Goal: Answer question/provide support: Share knowledge or assist other users

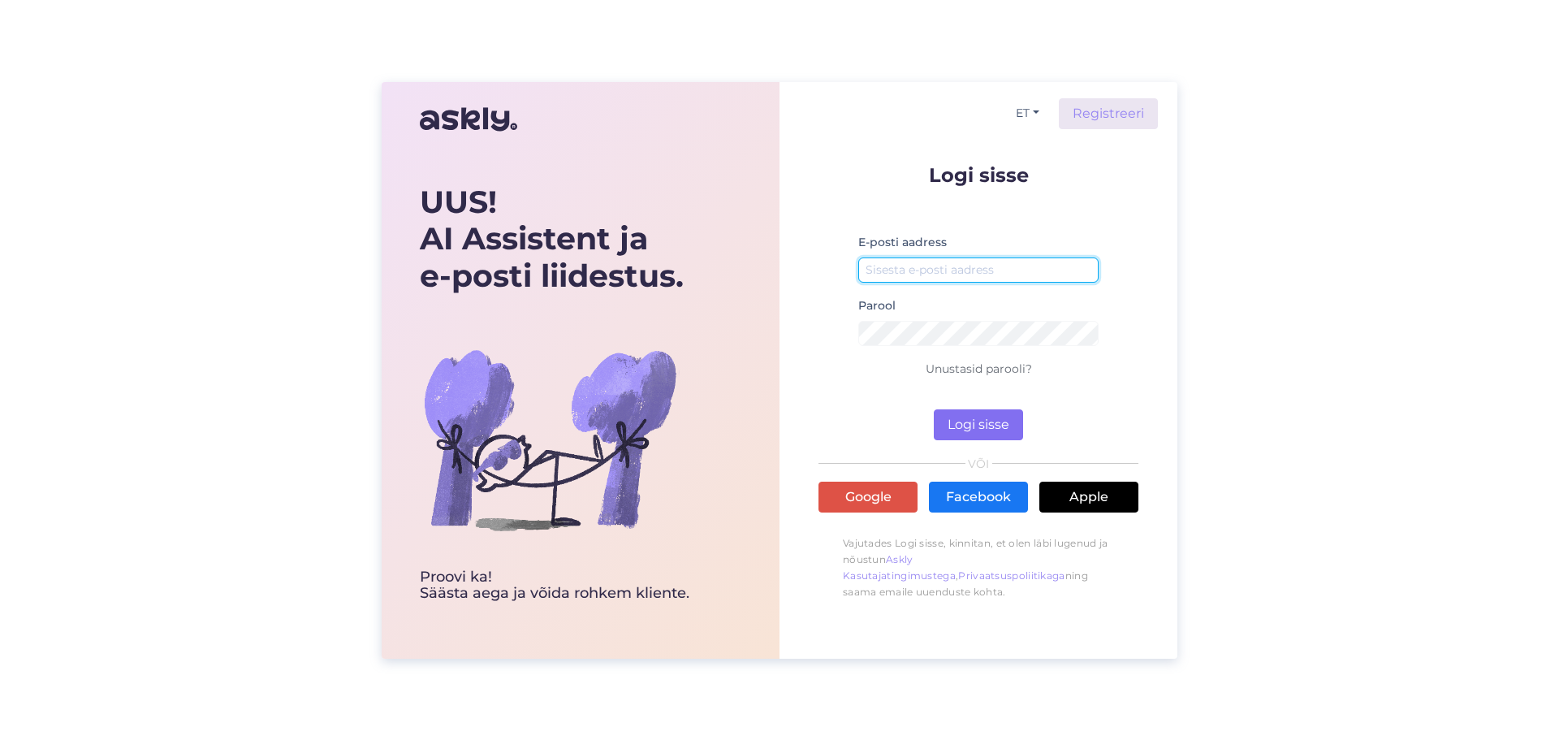
type input "[EMAIL_ADDRESS][DOMAIN_NAME]"
click at [1000, 426] on button "Logi sisse" at bounding box center [978, 424] width 89 height 31
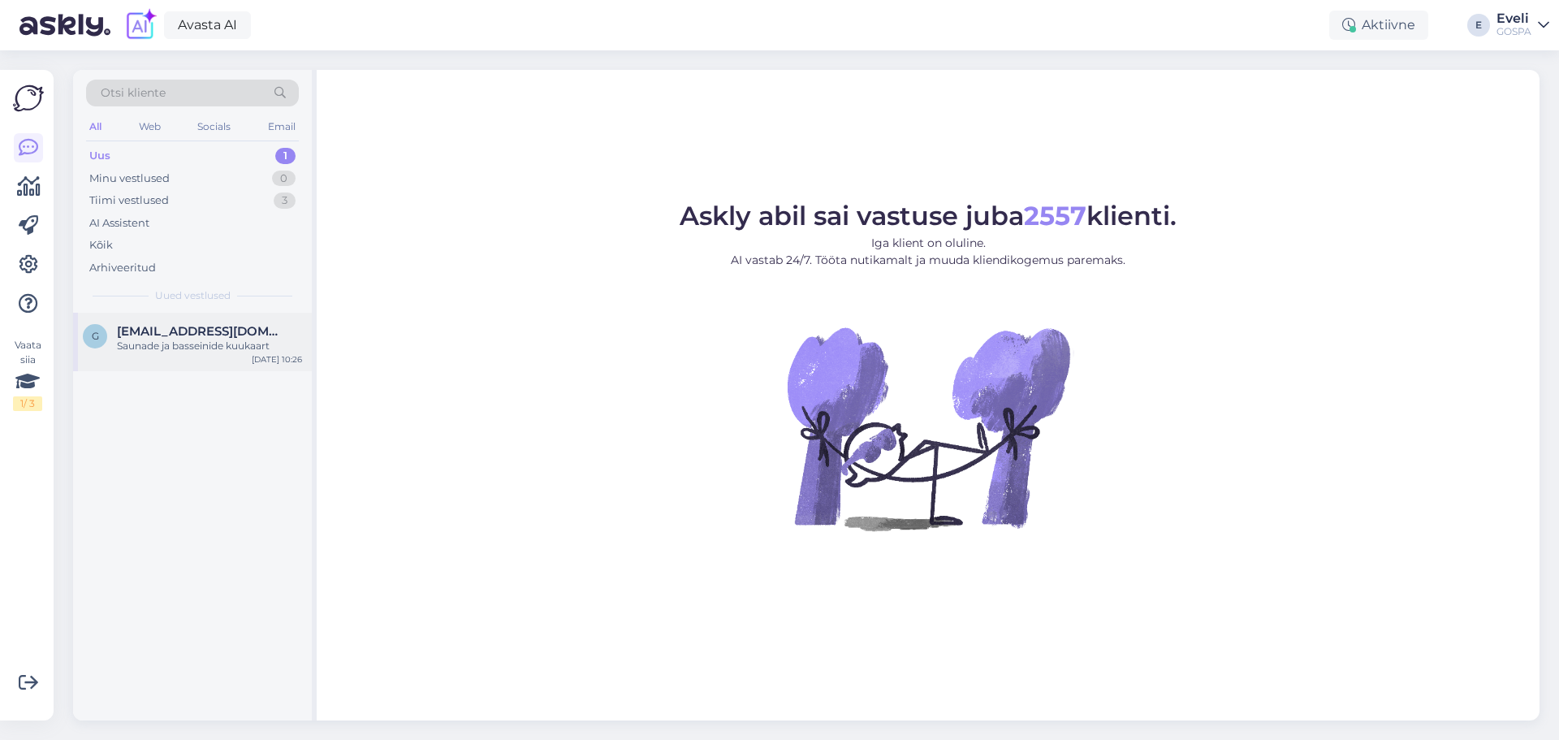
click at [209, 324] on span "[EMAIL_ADDRESS][DOMAIN_NAME]" at bounding box center [201, 331] width 169 height 15
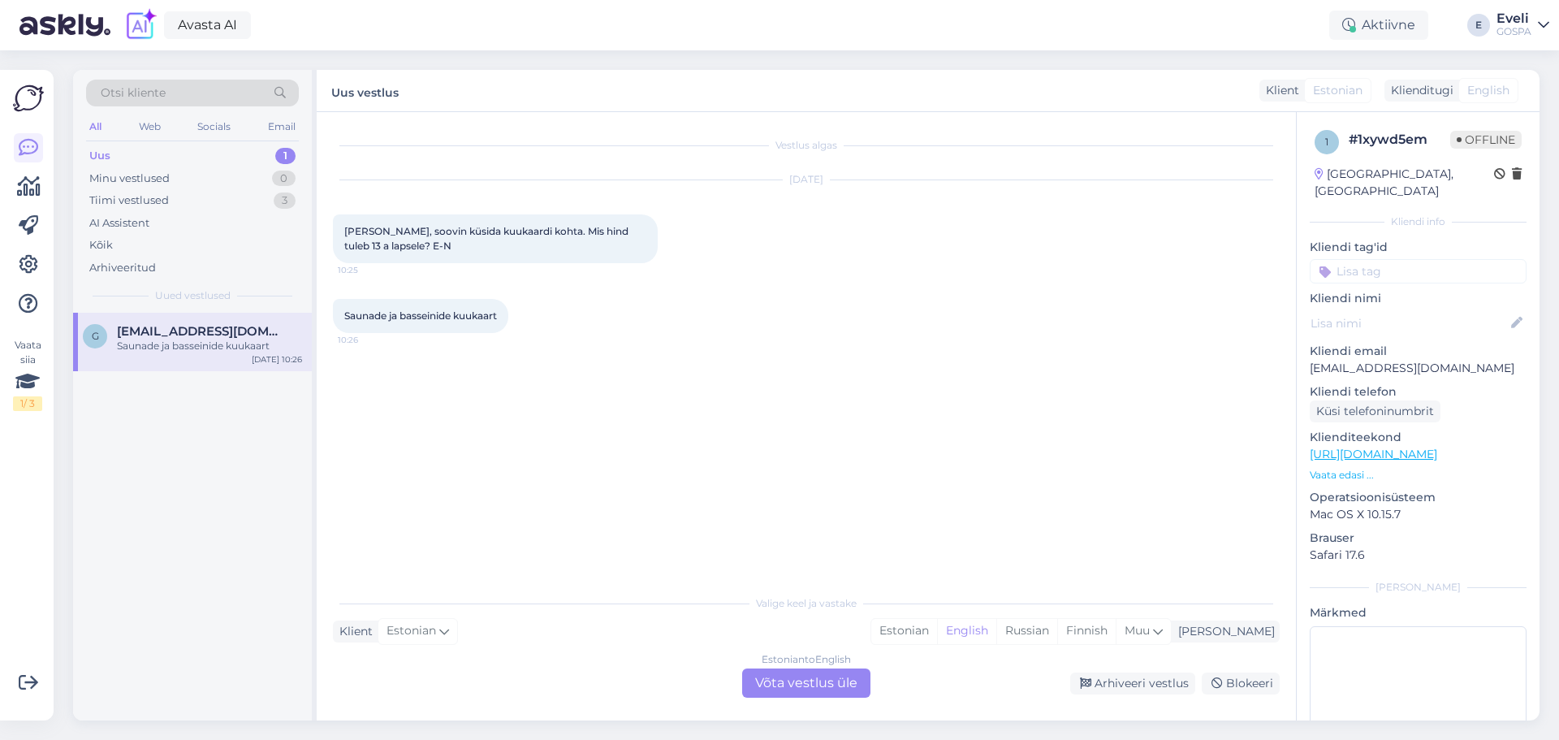
click at [848, 686] on div "Estonian to English Võta vestlus üle" at bounding box center [806, 682] width 128 height 29
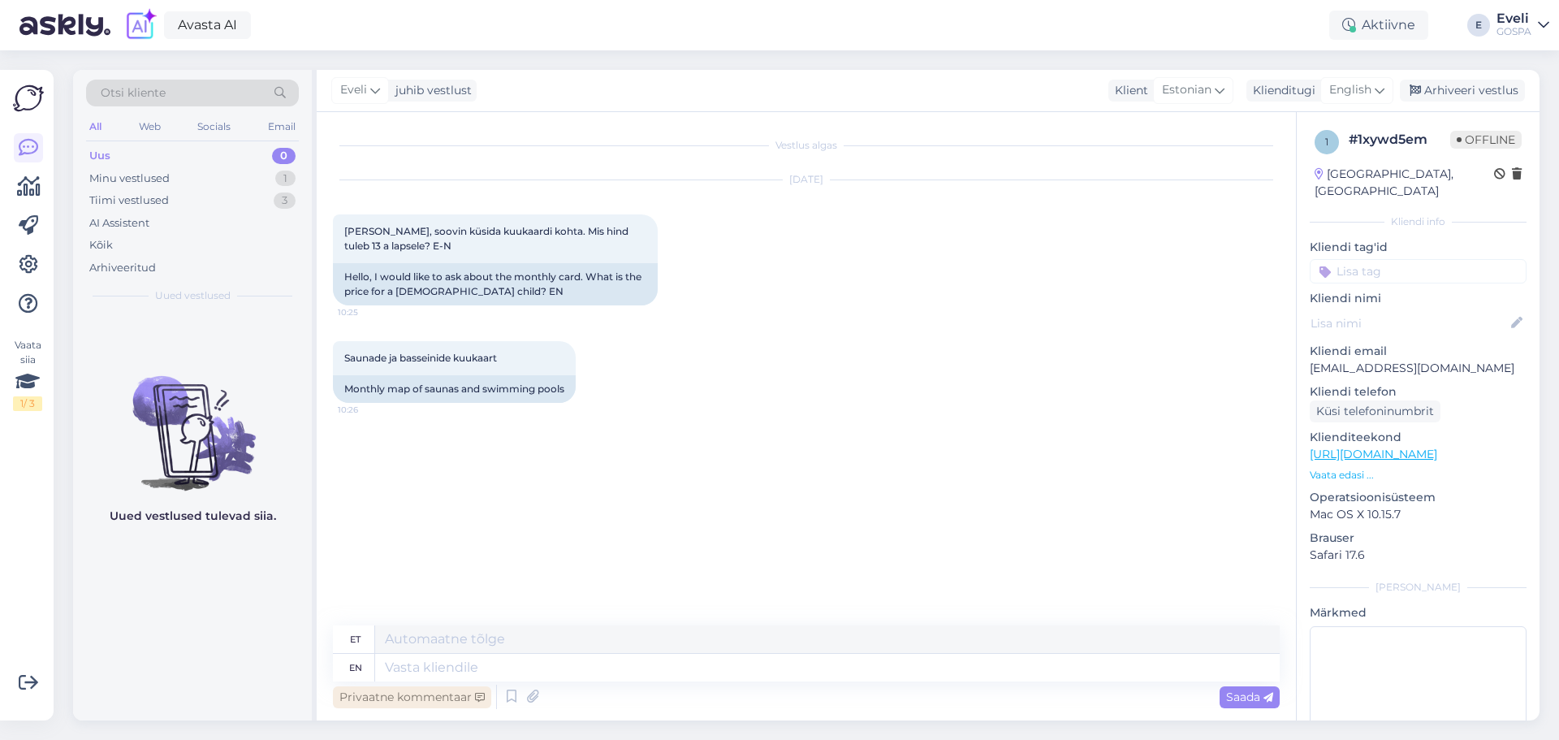
click at [395, 694] on div "Privaatne kommentaar" at bounding box center [412, 697] width 158 height 22
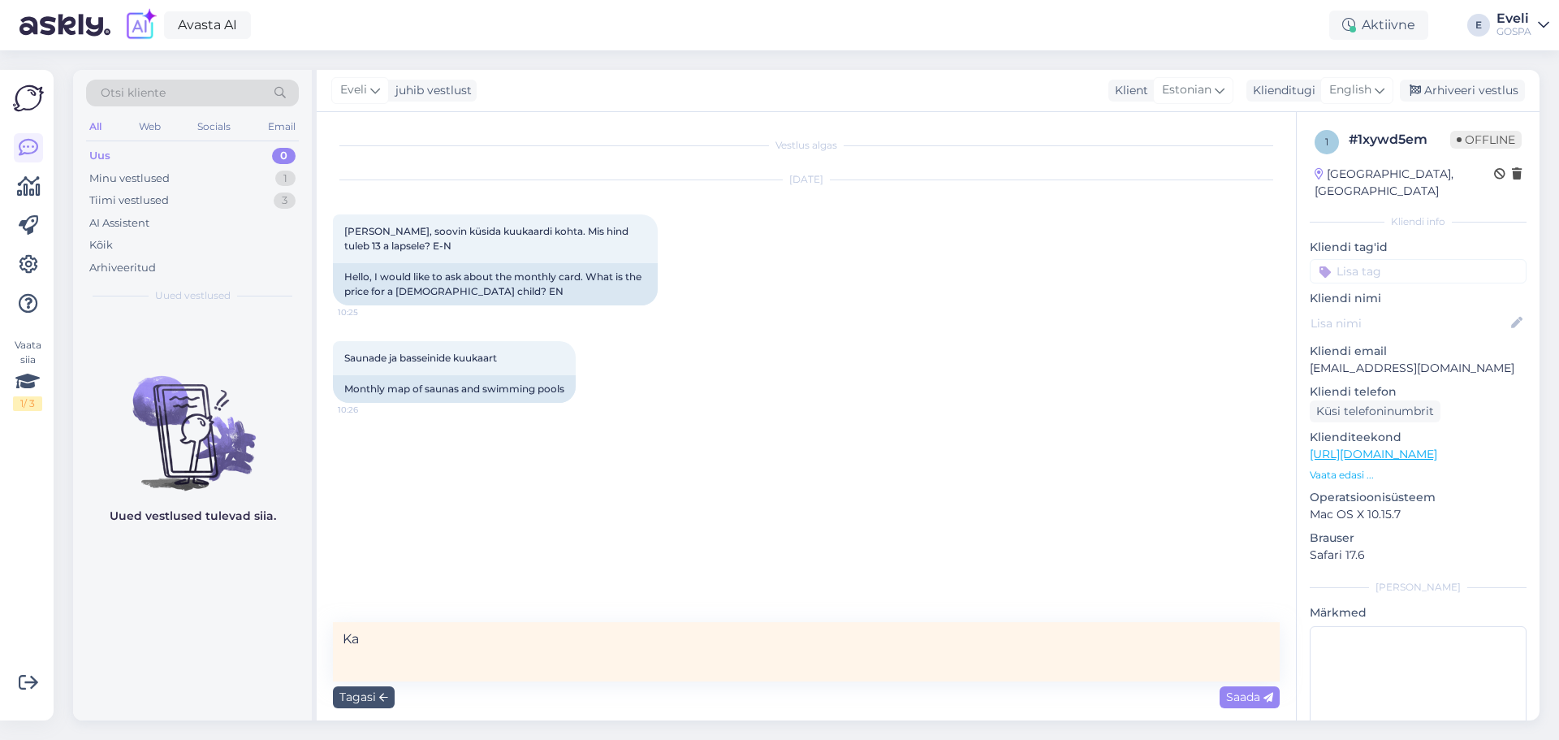
type textarea "K"
click at [146, 214] on div "AI Assistent" at bounding box center [192, 223] width 213 height 23
click at [153, 201] on div "Tiimi vestlused" at bounding box center [129, 200] width 80 height 16
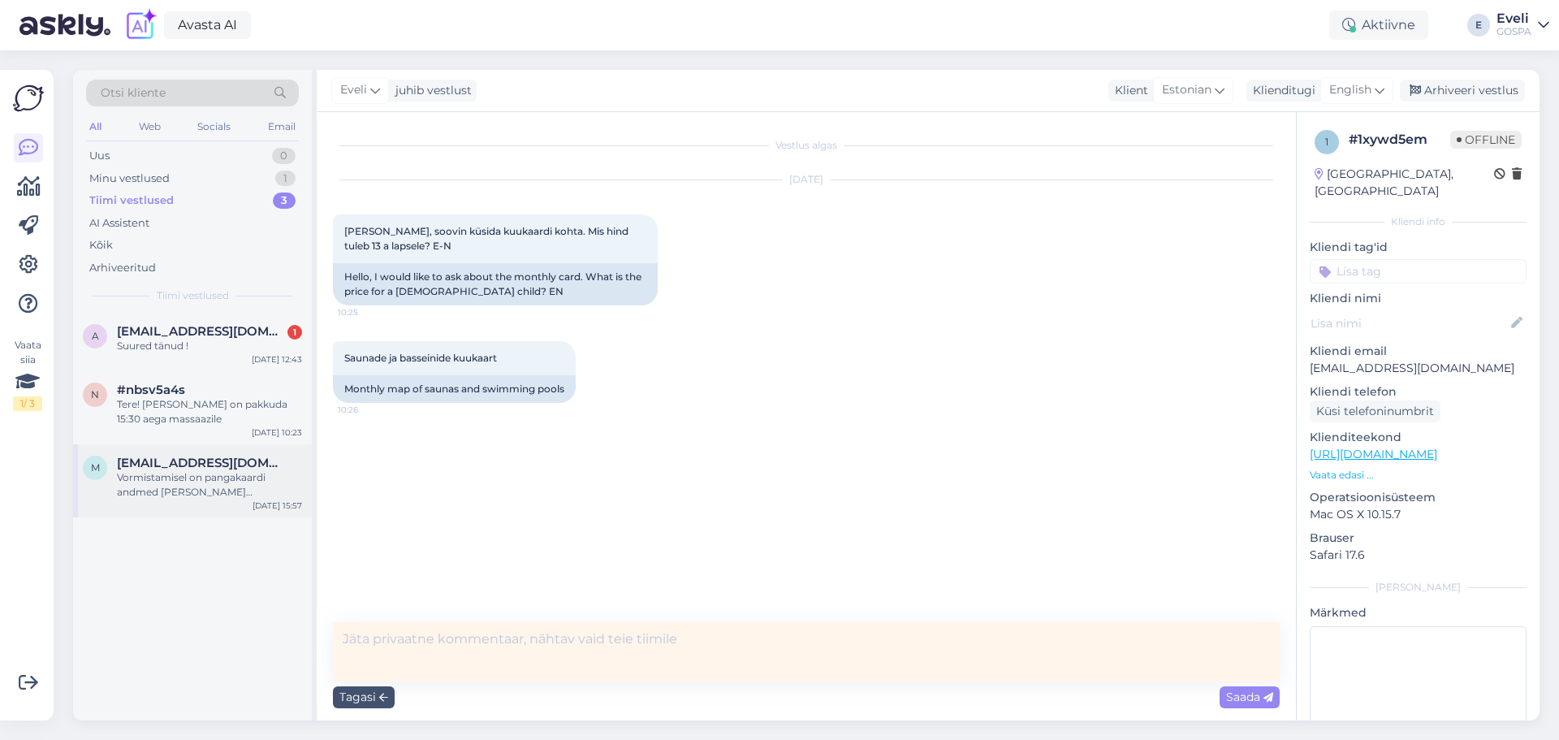
click at [179, 474] on div "Vormistamisel on pangakaardi andmed [PERSON_NAME] kinnituseks, sellelt eelneval…" at bounding box center [209, 484] width 185 height 29
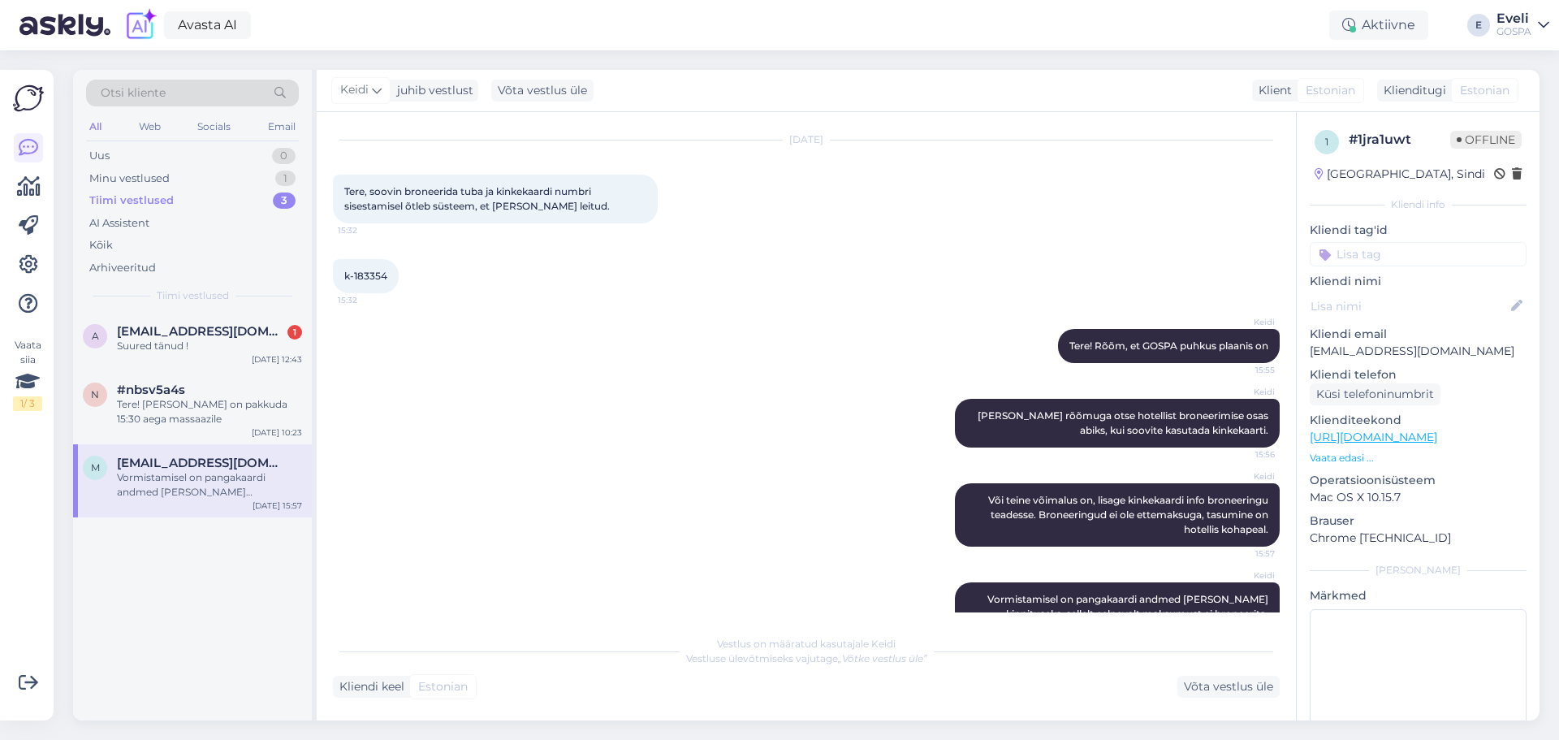
scroll to position [76, 0]
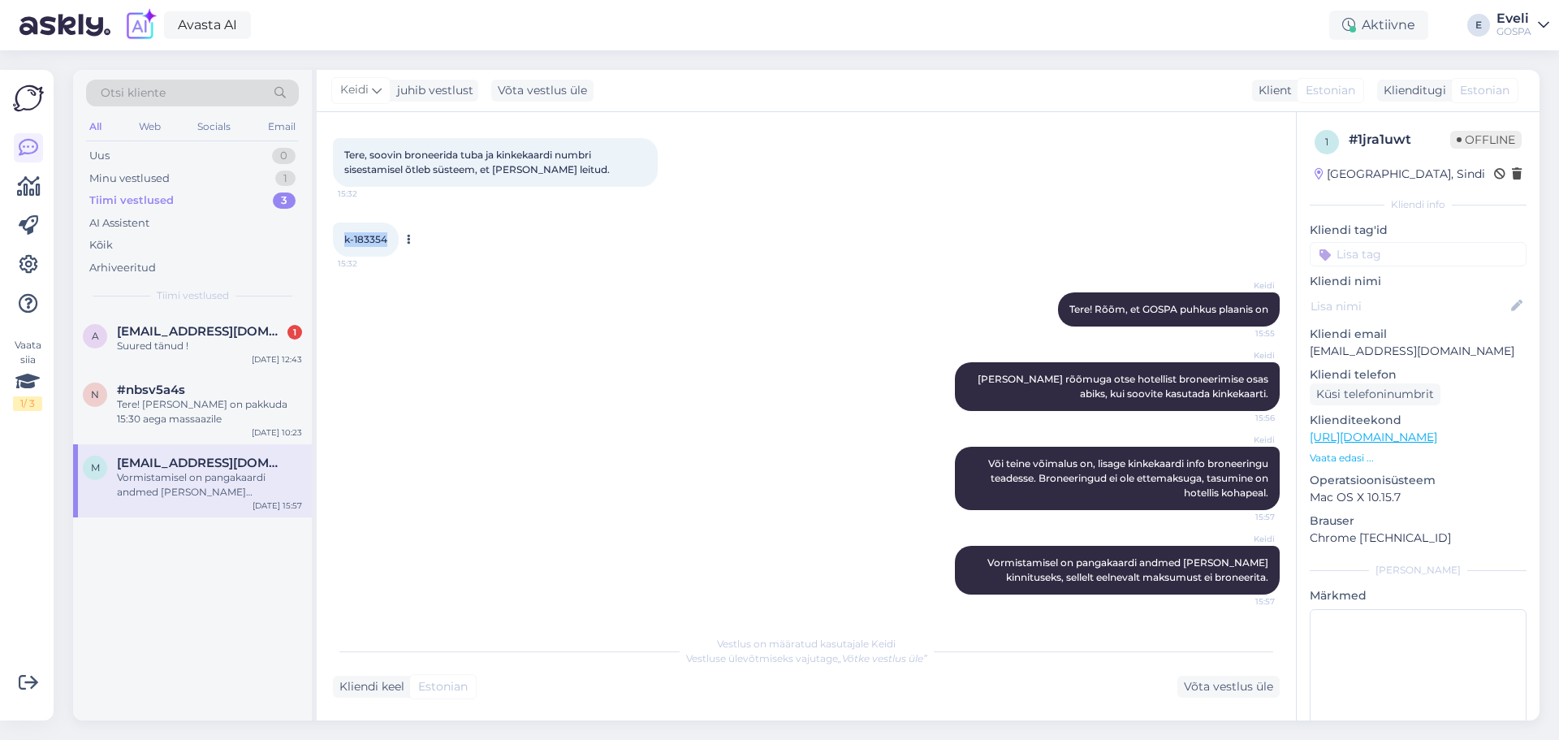
drag, startPoint x: 397, startPoint y: 238, endPoint x: 340, endPoint y: 240, distance: 56.9
click at [340, 240] on div "k-183354 15:32" at bounding box center [366, 240] width 66 height 34
copy span "k-183354"
click at [976, 660] on div "Vestlus on määratud kasutajale Keidi Vestluse ülevõtmiseks vajutage „Võtke vest…" at bounding box center [806, 651] width 947 height 29
click at [193, 410] on div "Tere! [PERSON_NAME] on pakkuda 15:30 aega massaazile" at bounding box center [209, 411] width 185 height 29
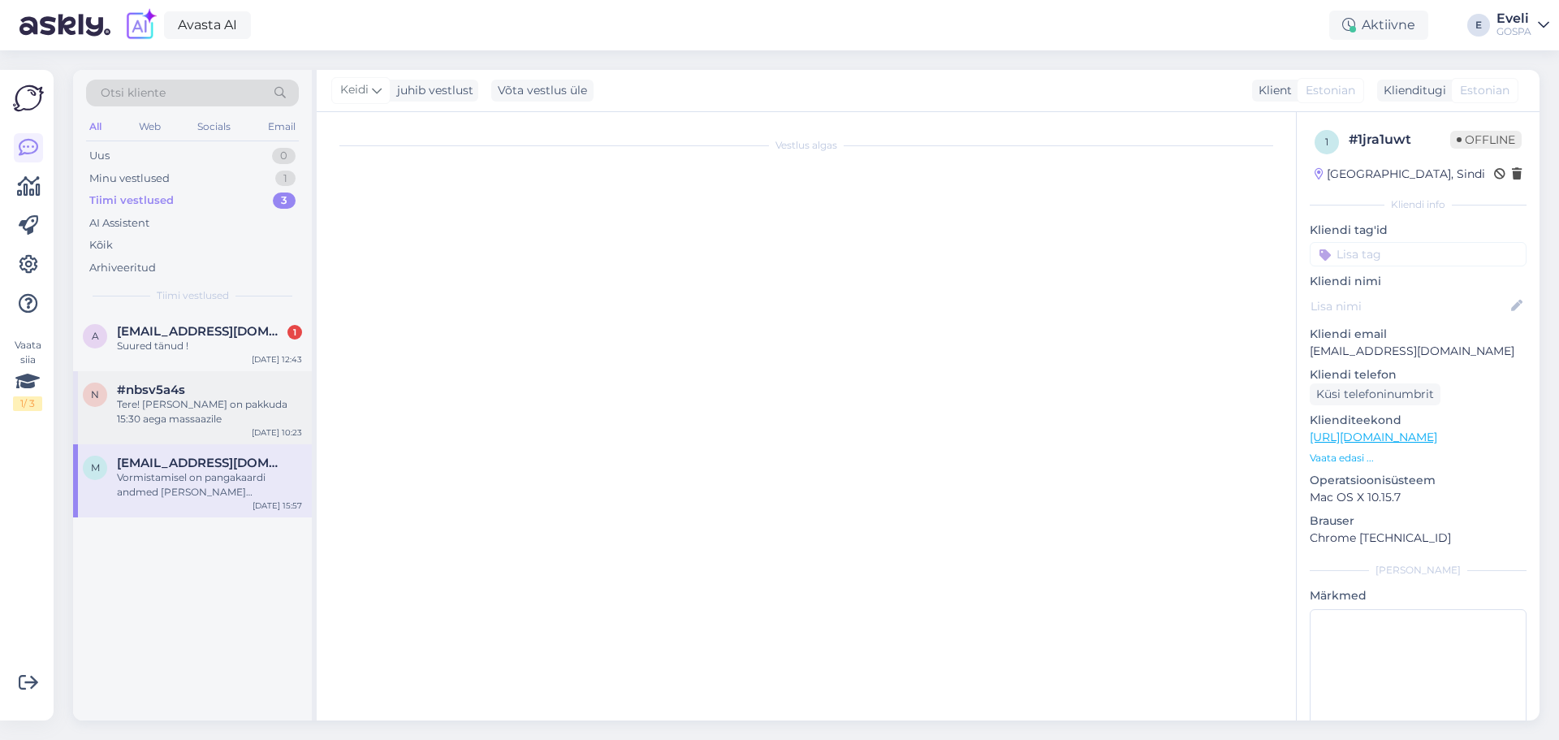
scroll to position [0, 0]
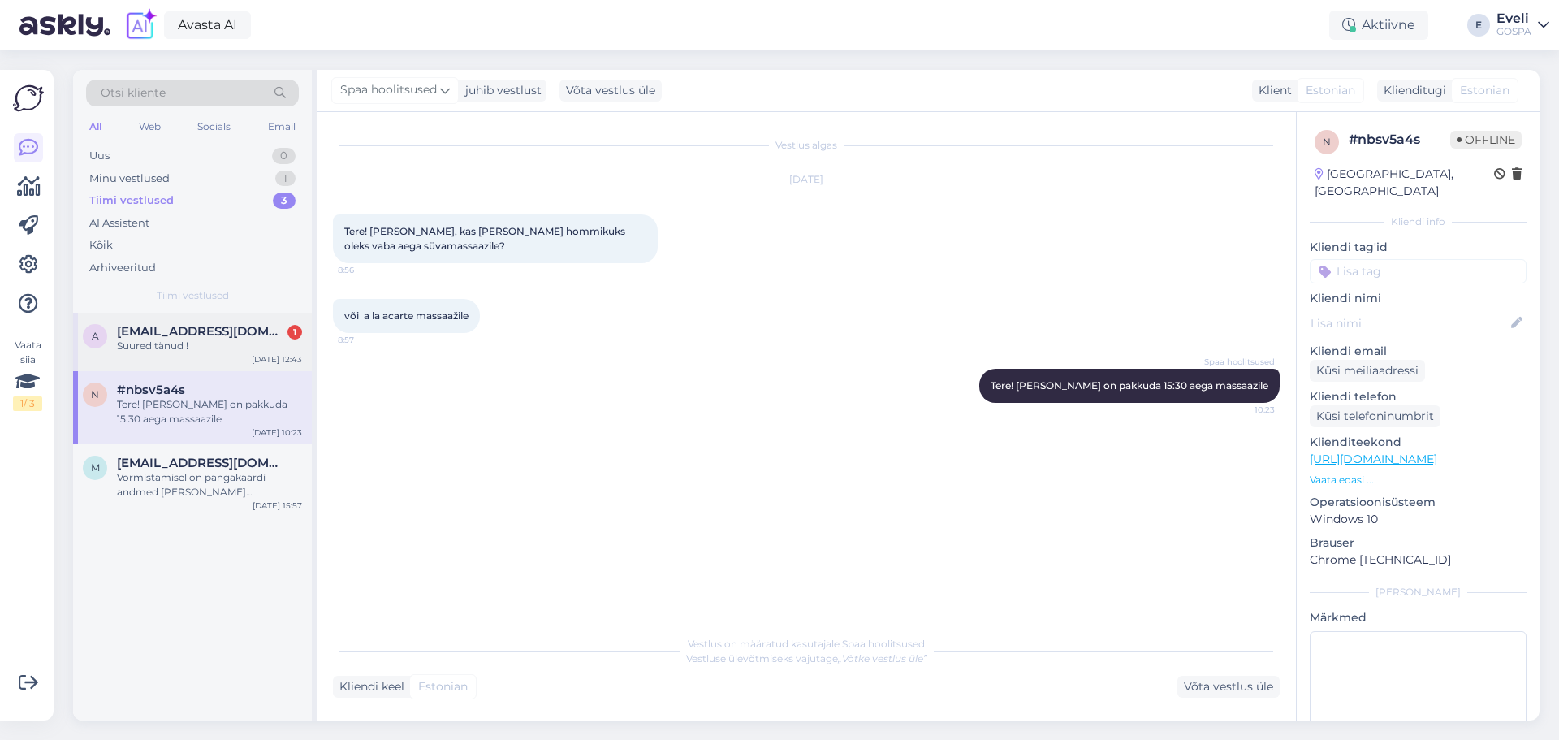
click at [192, 344] on div "Suured tänud !" at bounding box center [209, 346] width 185 height 15
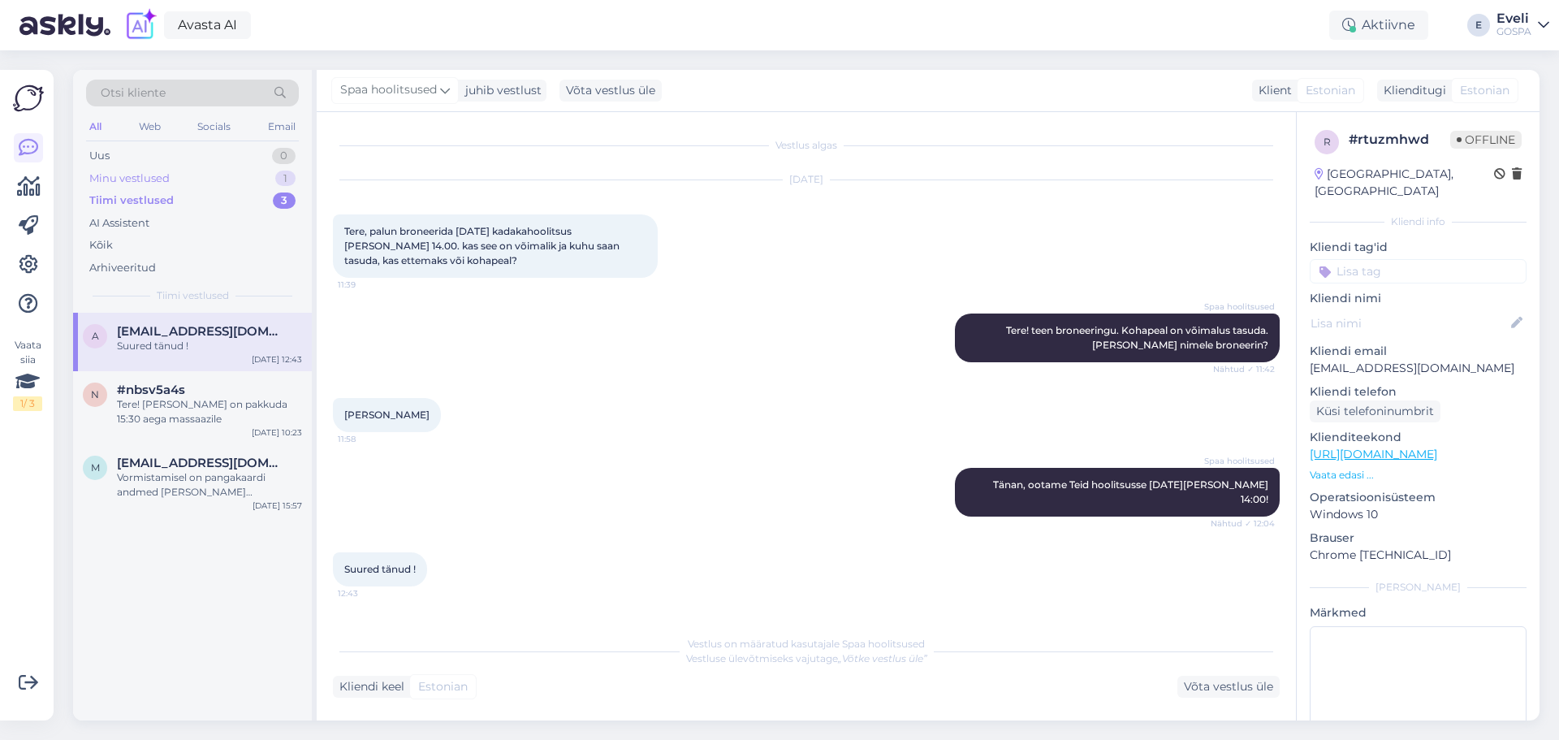
click at [210, 179] on div "Minu vestlused 1" at bounding box center [192, 178] width 213 height 23
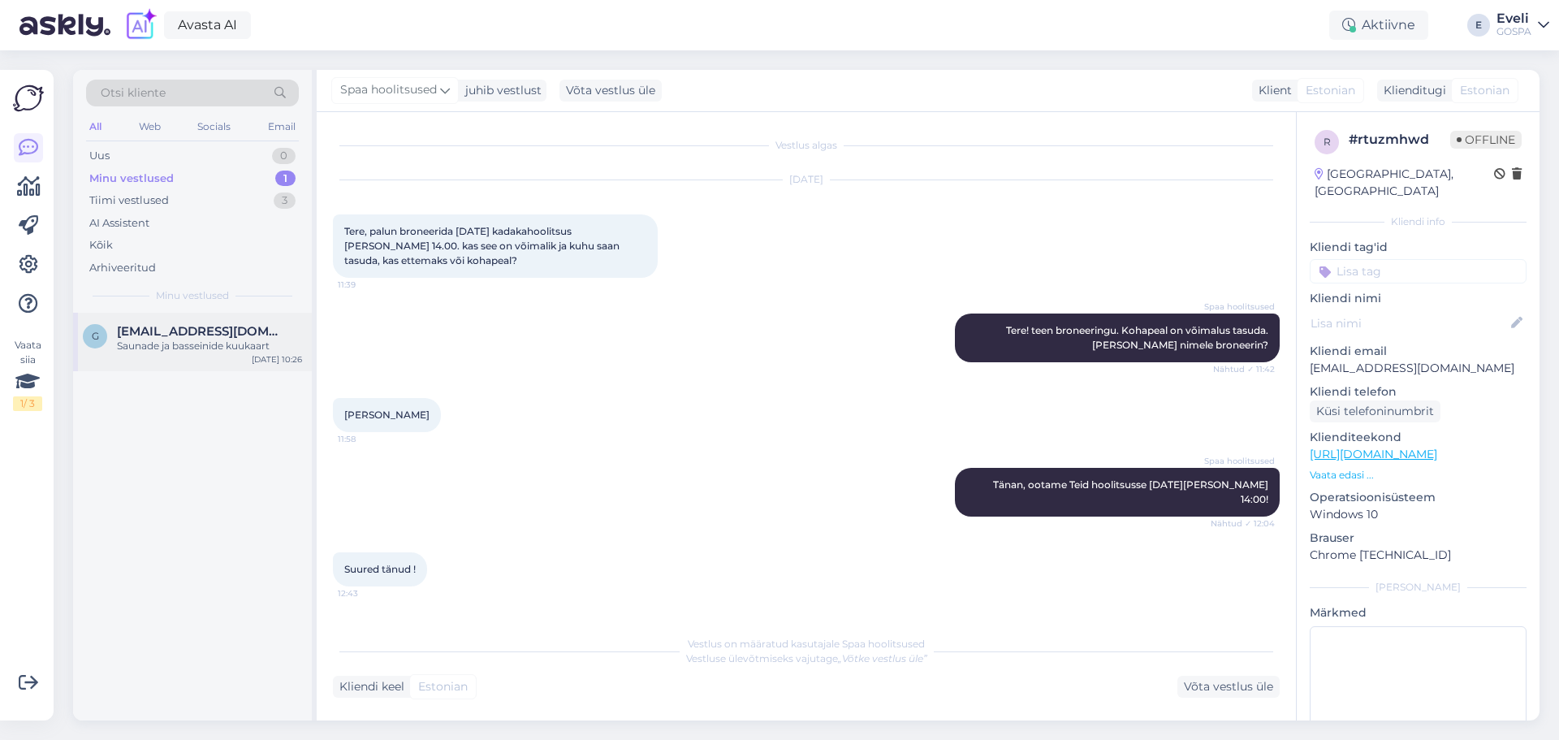
click at [227, 339] on div "Saunade ja basseinide kuukaart" at bounding box center [209, 346] width 185 height 15
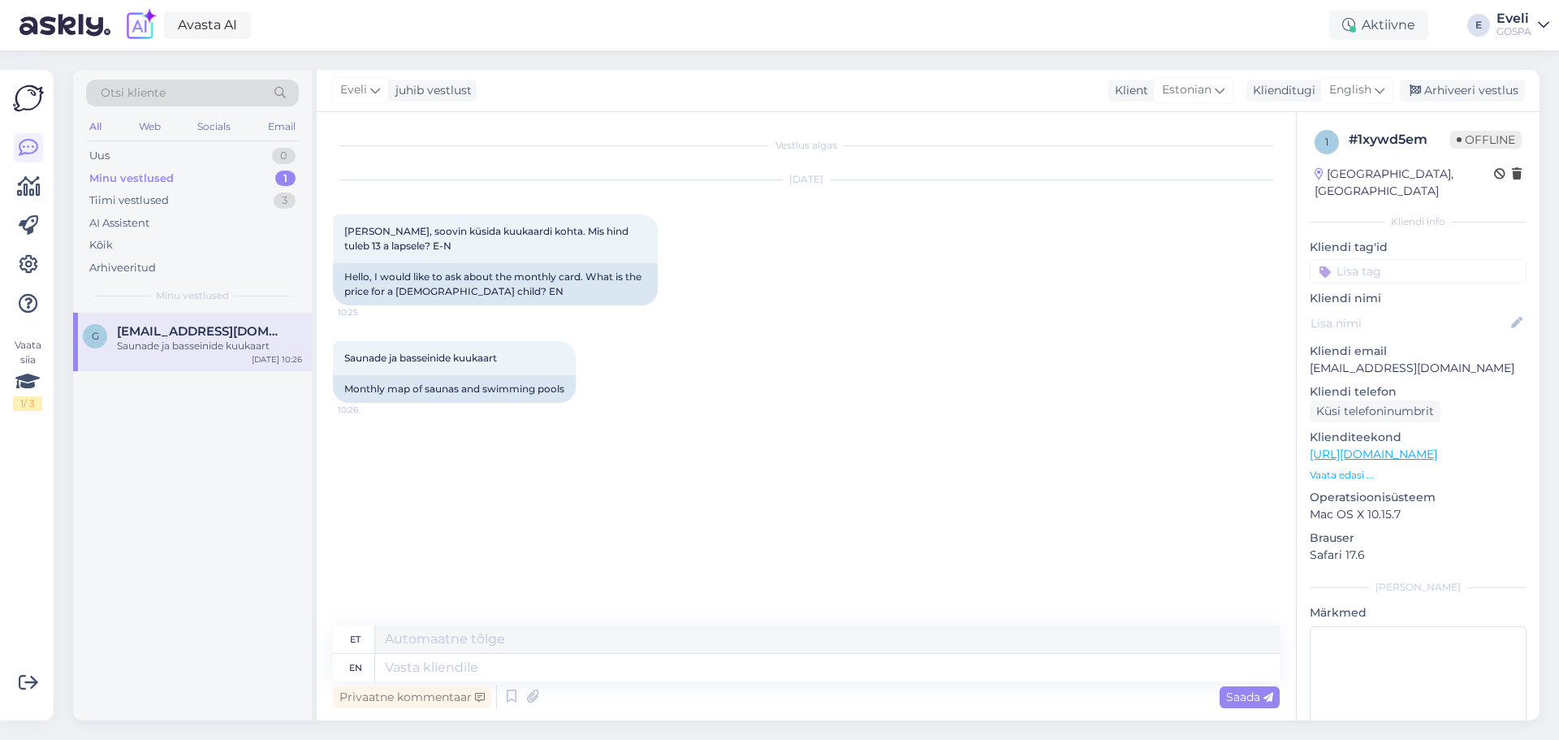
click at [959, 511] on div "Vestlus algas [DATE] Tere, soovin küsida kuukaardi kohta. Mis hind tuleb 13 a l…" at bounding box center [813, 369] width 961 height 482
drag, startPoint x: 1427, startPoint y: 349, endPoint x: 1303, endPoint y: 351, distance: 123.4
click at [1303, 351] on div "1 # 1xywd5em Offline [GEOGRAPHIC_DATA], [GEOGRAPHIC_DATA] Kliendi info Kliendi …" at bounding box center [1418, 454] width 243 height 685
copy p "[EMAIL_ADDRESS][DOMAIN_NAME]"
click at [391, 689] on div "Privaatne kommentaar" at bounding box center [412, 697] width 158 height 22
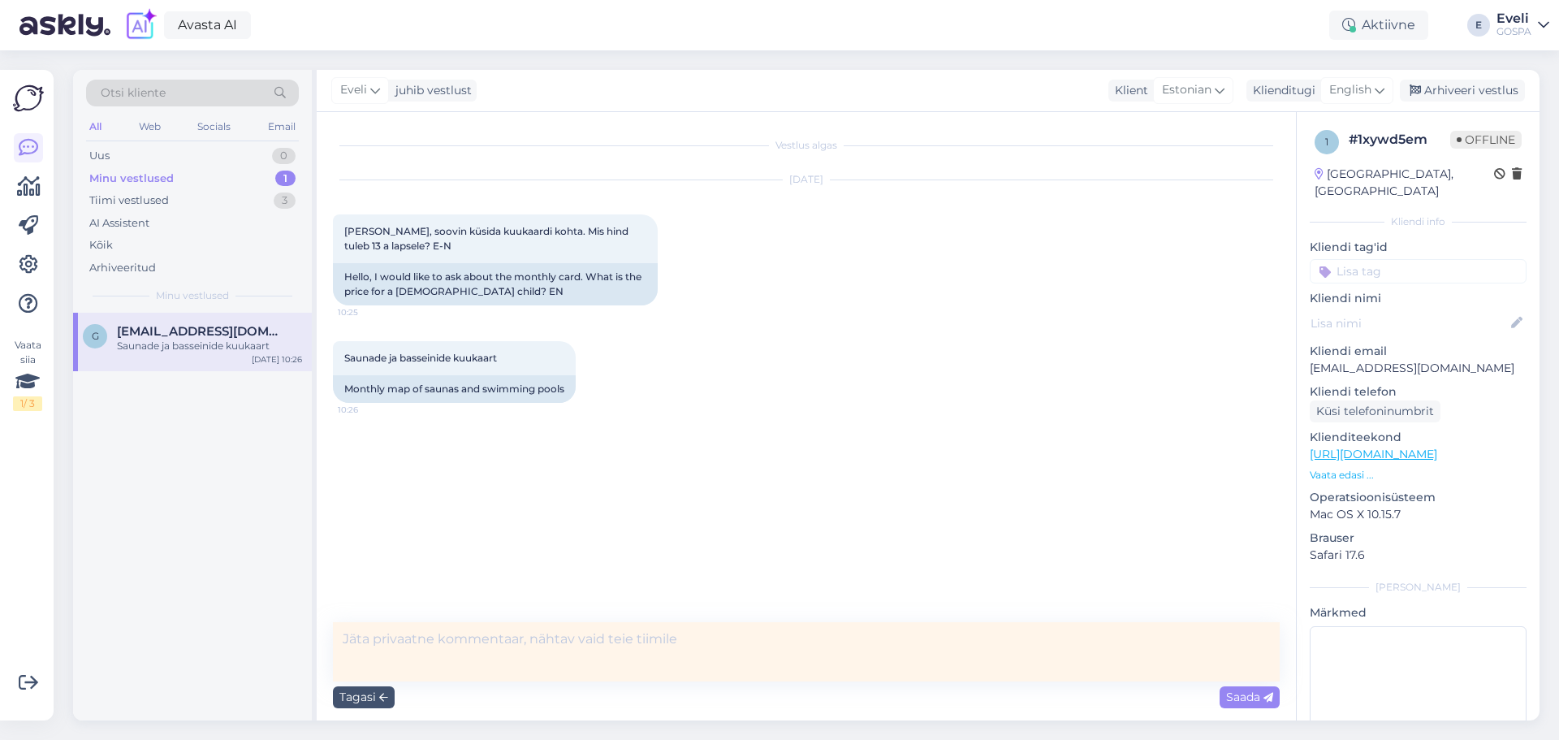
click at [401, 644] on textarea at bounding box center [806, 651] width 947 height 59
click at [394, 639] on textarea "Vastaud e-kirjaga." at bounding box center [806, 651] width 947 height 59
type textarea "Vastatud e-kirjaga."
click at [1236, 692] on span "Saada" at bounding box center [1249, 696] width 47 height 15
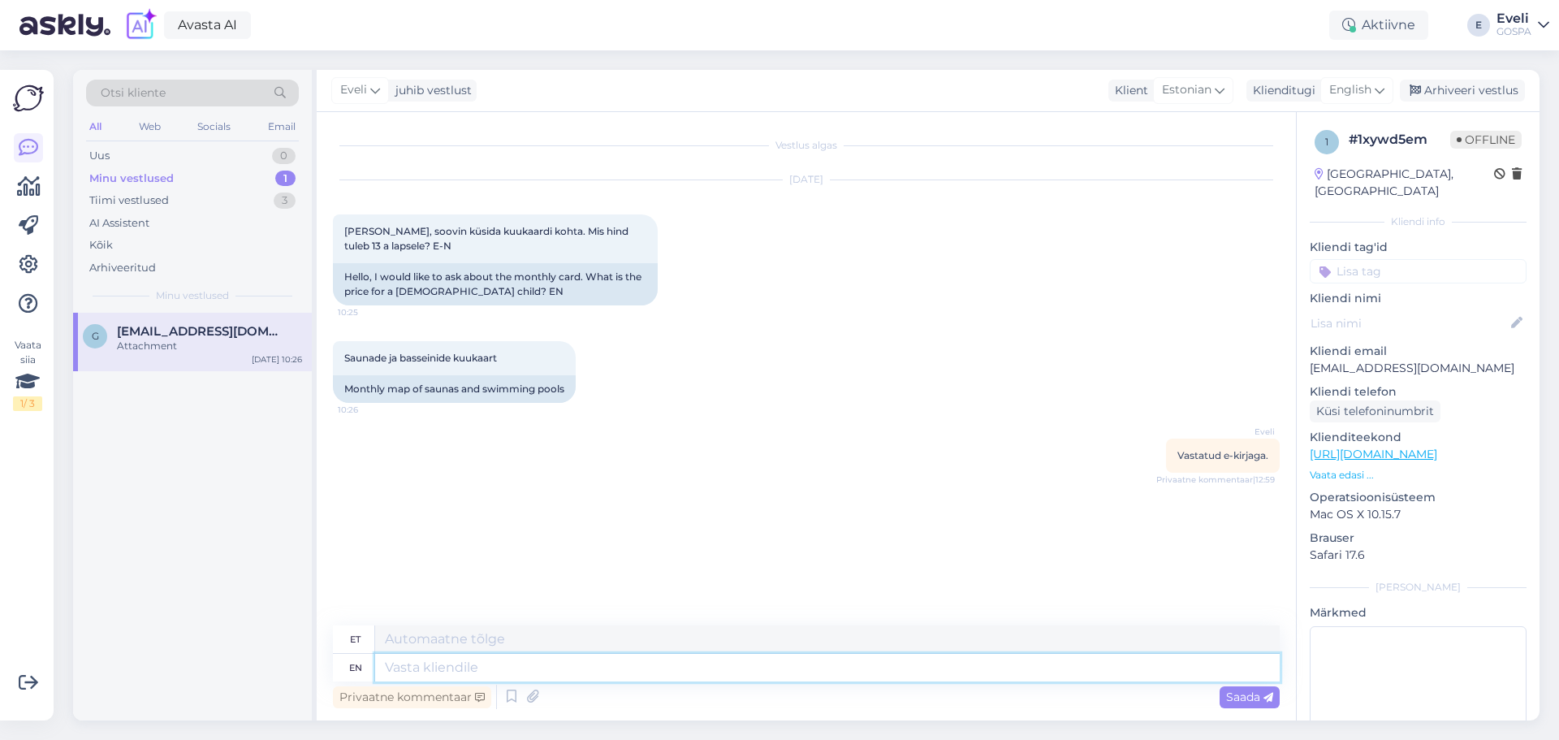
click at [744, 664] on textarea at bounding box center [827, 668] width 905 height 28
click at [1504, 89] on div "Arhiveeri vestlus" at bounding box center [1462, 91] width 125 height 22
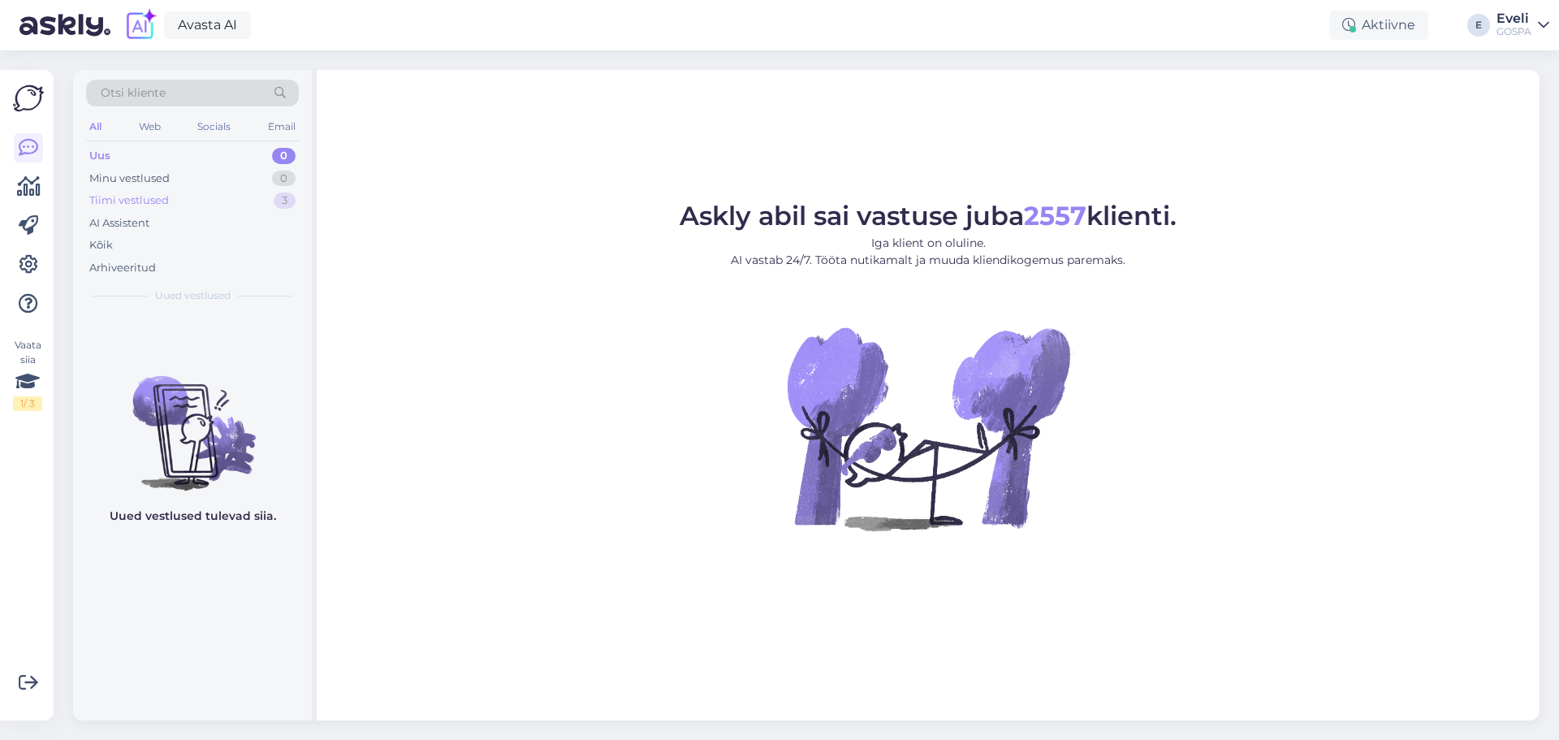
click at [192, 203] on div "Tiimi vestlused 3" at bounding box center [192, 200] width 213 height 23
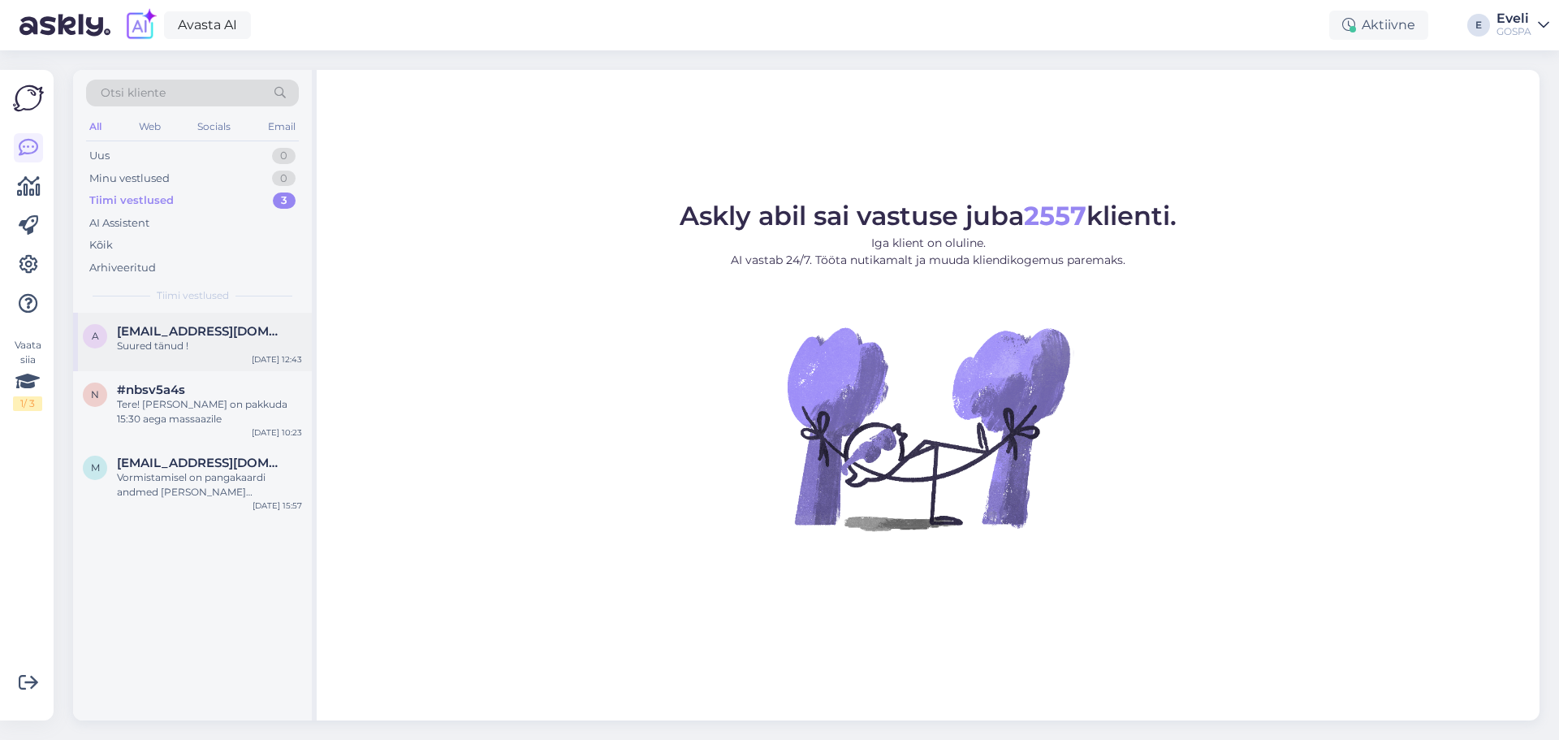
click at [192, 350] on div "Suured tänud !" at bounding box center [209, 346] width 185 height 15
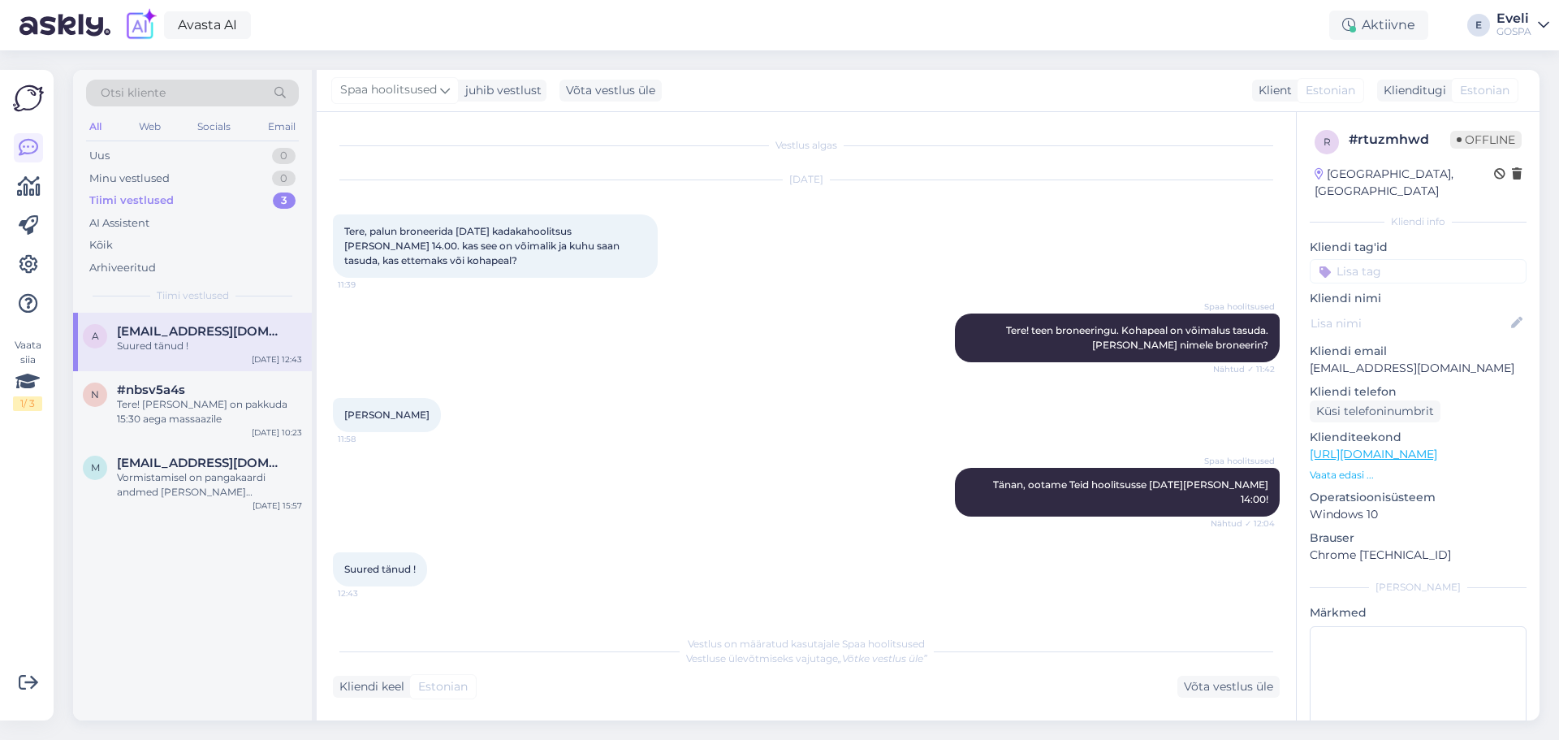
click at [625, 408] on div "Anu Viljaste 11:58" at bounding box center [806, 415] width 947 height 70
